Goal: Go to known website: Access a specific website the user already knows

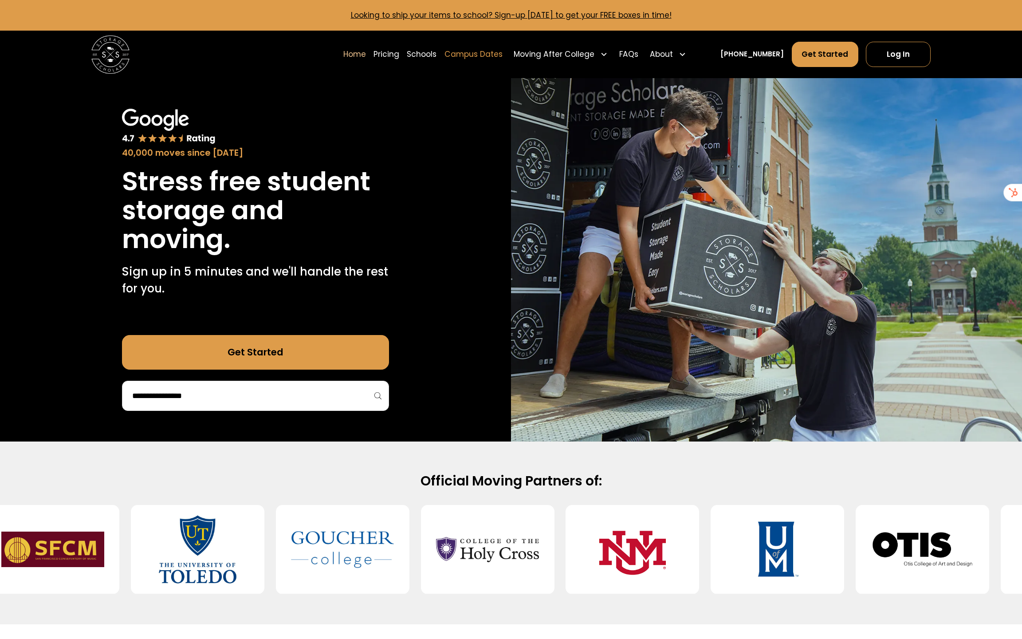
click at [481, 56] on link "Campus Dates" at bounding box center [474, 54] width 58 height 27
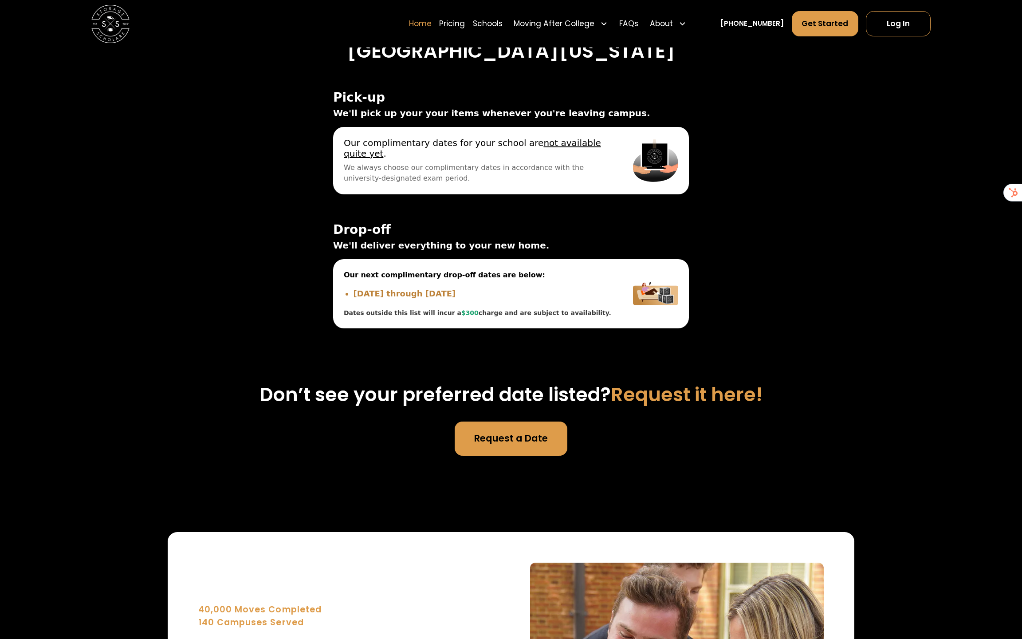
click at [432, 27] on link "Home" at bounding box center [420, 24] width 23 height 27
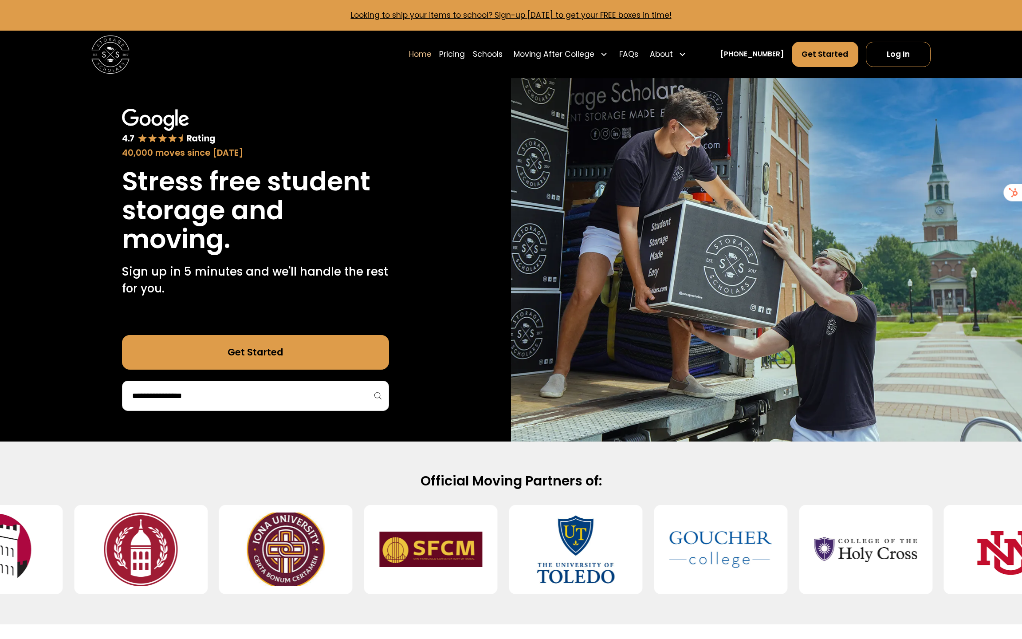
click at [212, 400] on input "search" at bounding box center [255, 395] width 248 height 15
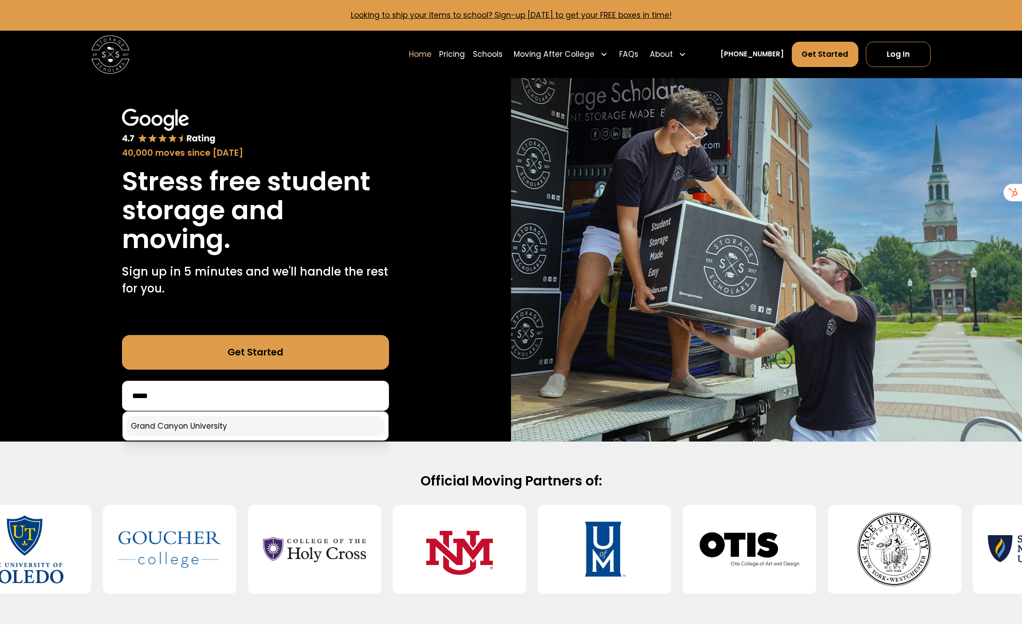
type input "*****"
click at [191, 418] on link at bounding box center [255, 426] width 258 height 20
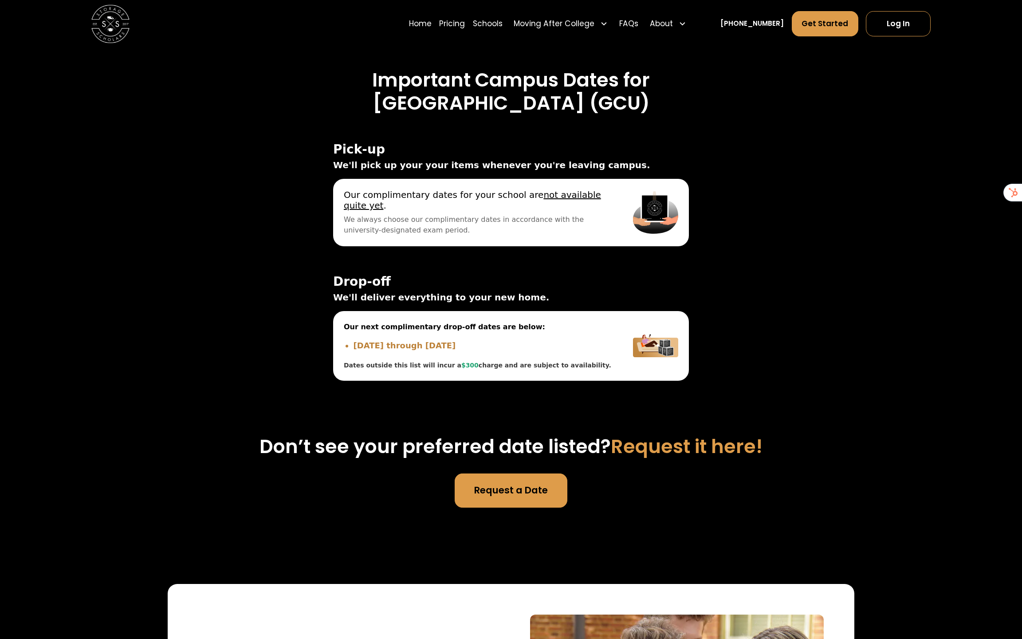
scroll to position [3026, 0]
